Goal: Task Accomplishment & Management: Complete application form

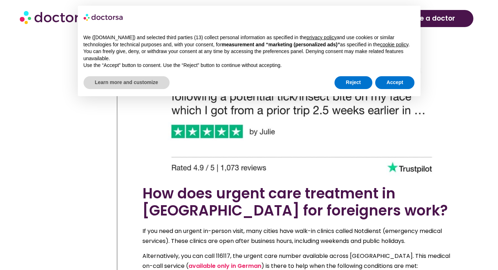
scroll to position [3602, 0]
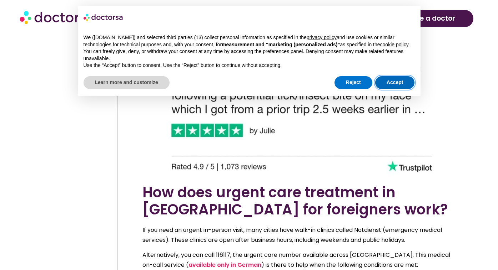
click at [399, 89] on button "Accept" at bounding box center [395, 82] width 40 height 13
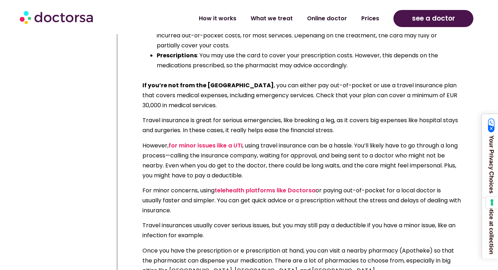
scroll to position [4450, 0]
click at [271, 186] on link "telehealth platforms like Doctorsa" at bounding box center [264, 190] width 101 height 8
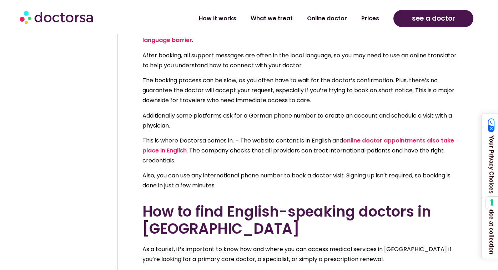
scroll to position [2018, 0]
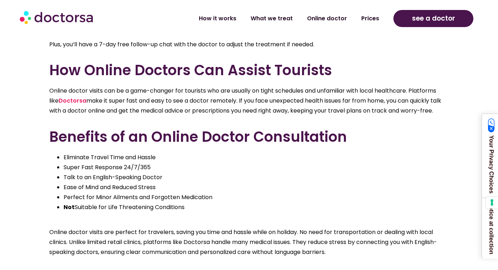
scroll to position [481, 0]
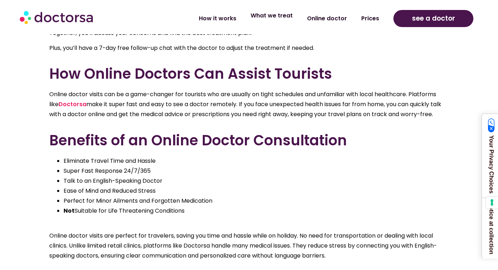
click at [283, 16] on link "What we treat" at bounding box center [271, 15] width 56 height 16
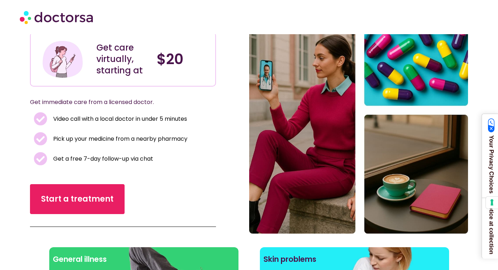
scroll to position [59, 0]
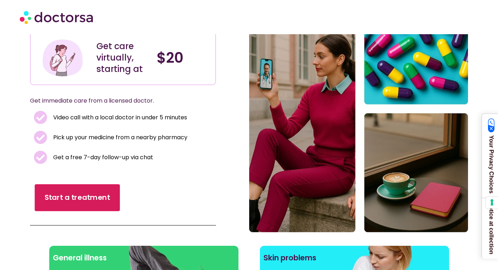
click at [96, 200] on span "Start a treatment" at bounding box center [77, 198] width 65 height 10
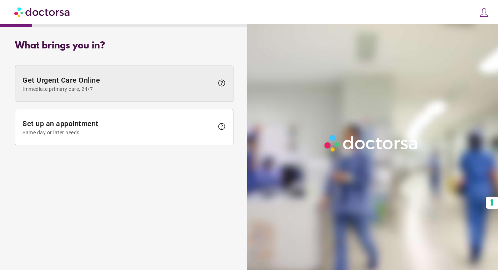
click at [202, 87] on span "Immediate primary care, 24/7" at bounding box center [117, 89] width 191 height 6
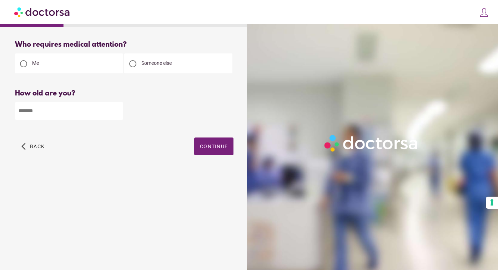
click at [132, 62] on div at bounding box center [132, 63] width 7 height 7
click at [53, 117] on input "number" at bounding box center [69, 110] width 108 height 17
click at [117, 111] on input "*" at bounding box center [69, 110] width 108 height 17
drag, startPoint x: 32, startPoint y: 115, endPoint x: 11, endPoint y: 111, distance: 21.7
click at [11, 111] on div "Who requires medical attention? Me Someone else * Back" at bounding box center [124, 106] width 241 height 142
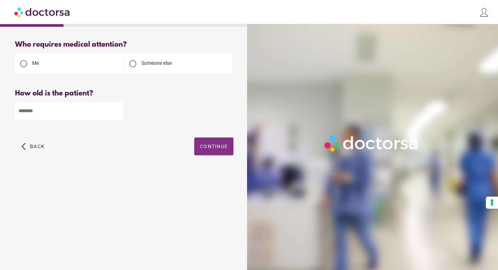
type input "**"
click at [217, 149] on span "Continue" at bounding box center [214, 147] width 28 height 6
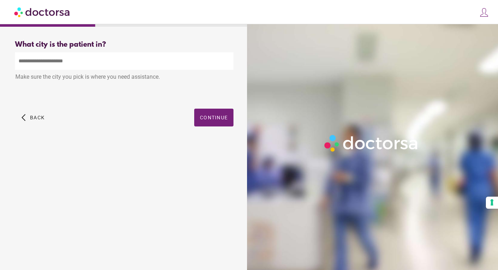
click at [64, 64] on input "text" at bounding box center [124, 60] width 218 height 17
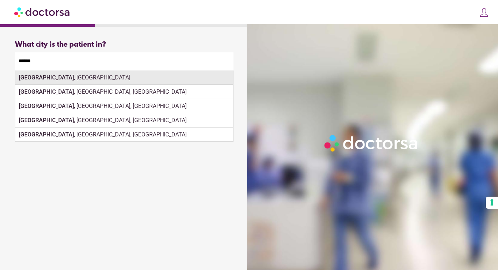
click at [94, 79] on div "Berlin , Germany" at bounding box center [124, 78] width 218 height 14
type input "**********"
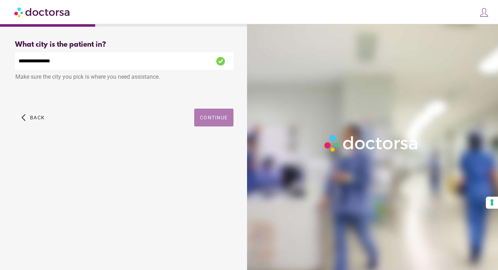
click at [224, 120] on span "Continue" at bounding box center [214, 118] width 28 height 6
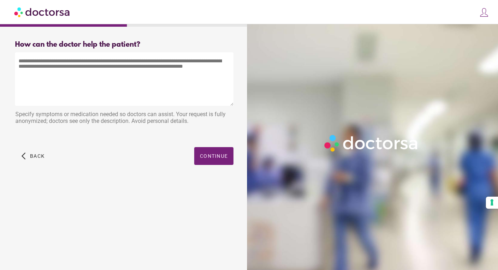
click at [112, 65] on textarea at bounding box center [124, 79] width 218 height 54
drag, startPoint x: 196, startPoint y: 66, endPoint x: 64, endPoint y: 54, distance: 132.6
click at [64, 54] on textarea at bounding box center [124, 79] width 218 height 54
click at [65, 9] on img at bounding box center [42, 12] width 56 height 16
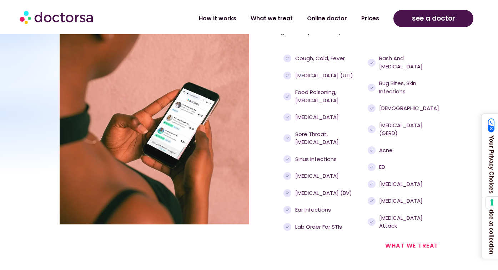
scroll to position [747, 0]
